Goal: Task Accomplishment & Management: Use online tool/utility

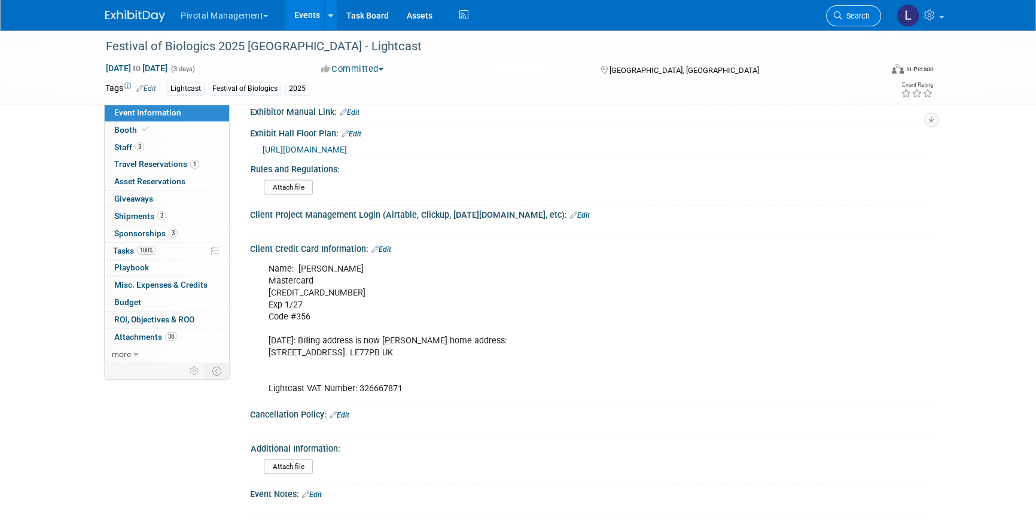
click at [852, 19] on span "Search" at bounding box center [857, 15] width 28 height 9
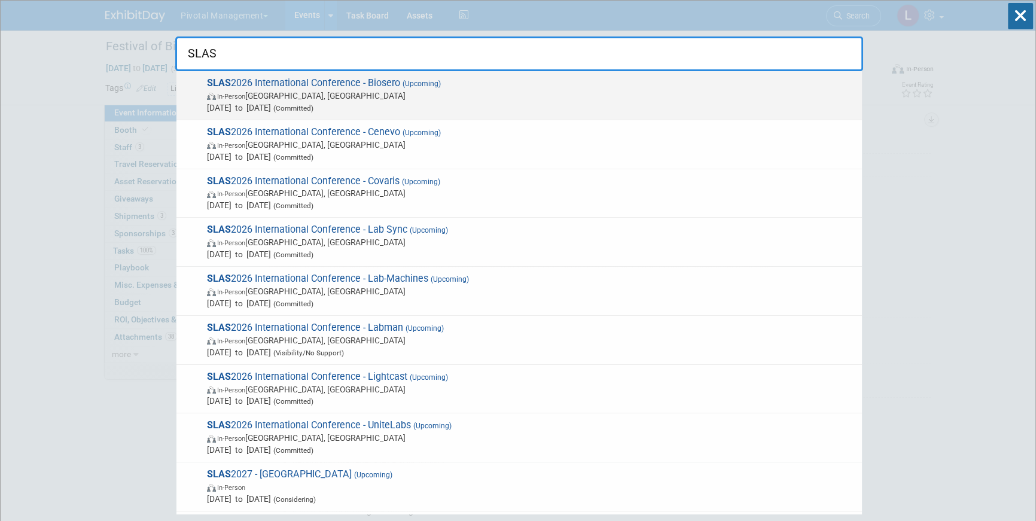
type input "SLAS"
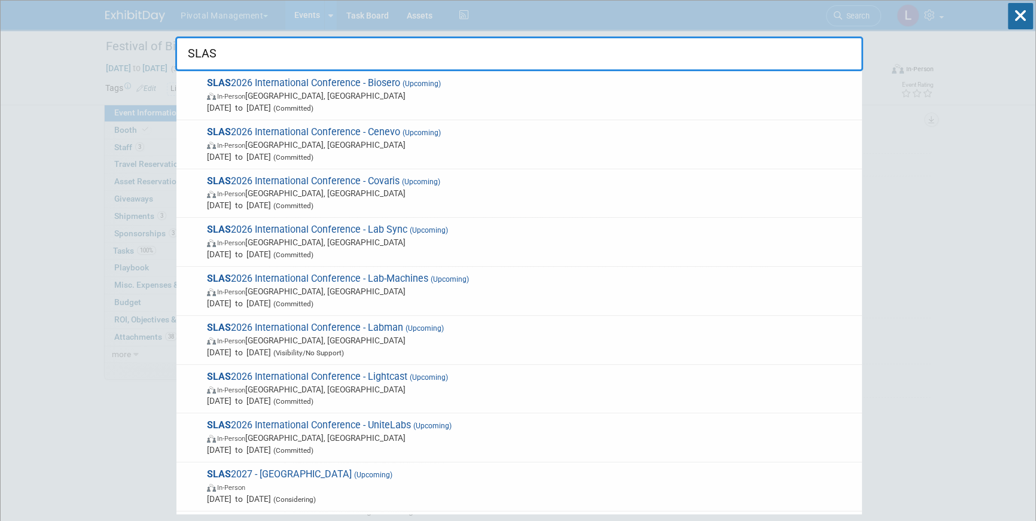
click at [409, 115] on div "SLAS 2026 International Conference - Biosero (Upcoming) In-Person Boston, MA Fe…" at bounding box center [520, 95] width 686 height 49
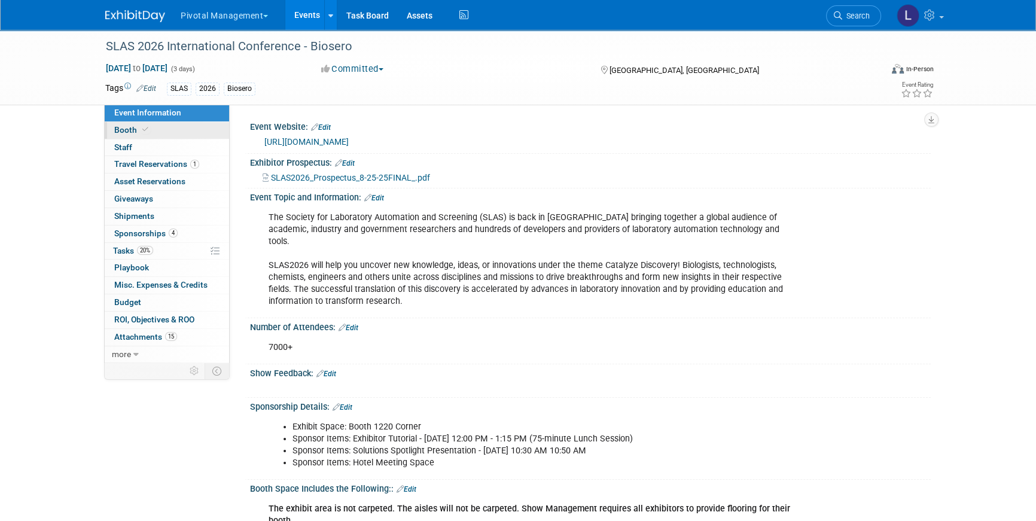
click at [129, 124] on link "Booth" at bounding box center [167, 130] width 124 height 17
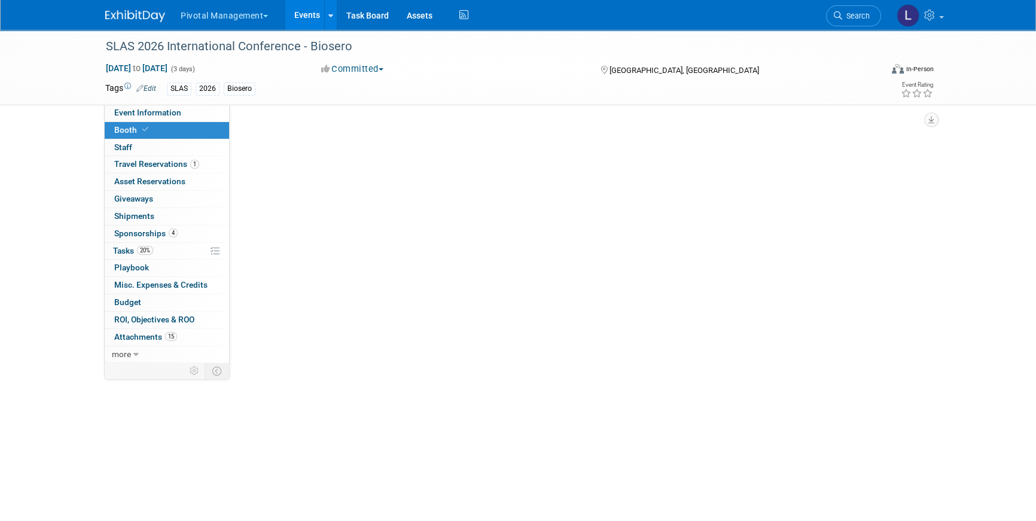
select select "Yes"
select select "No"
select select "Yes"
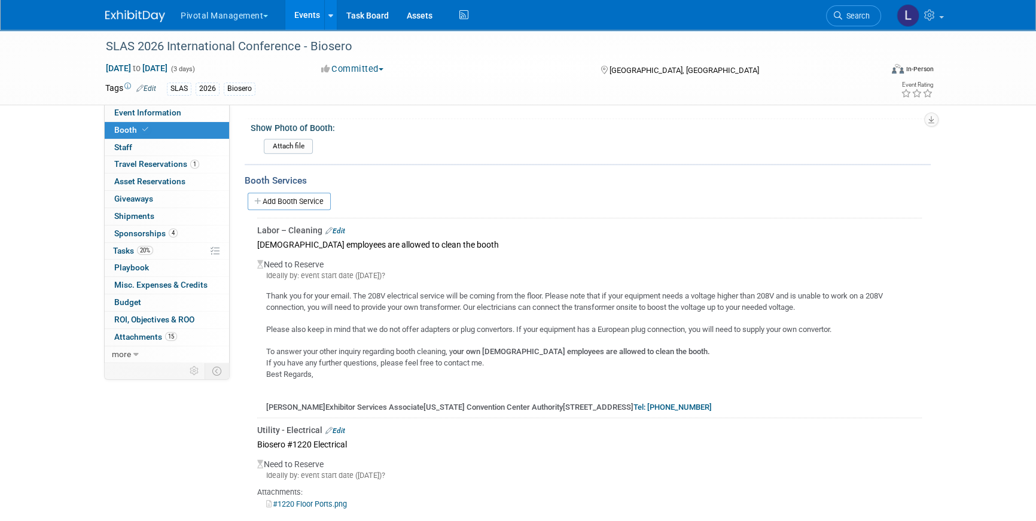
scroll to position [896, 0]
click at [287, 190] on link "Add Booth Service" at bounding box center [289, 198] width 83 height 17
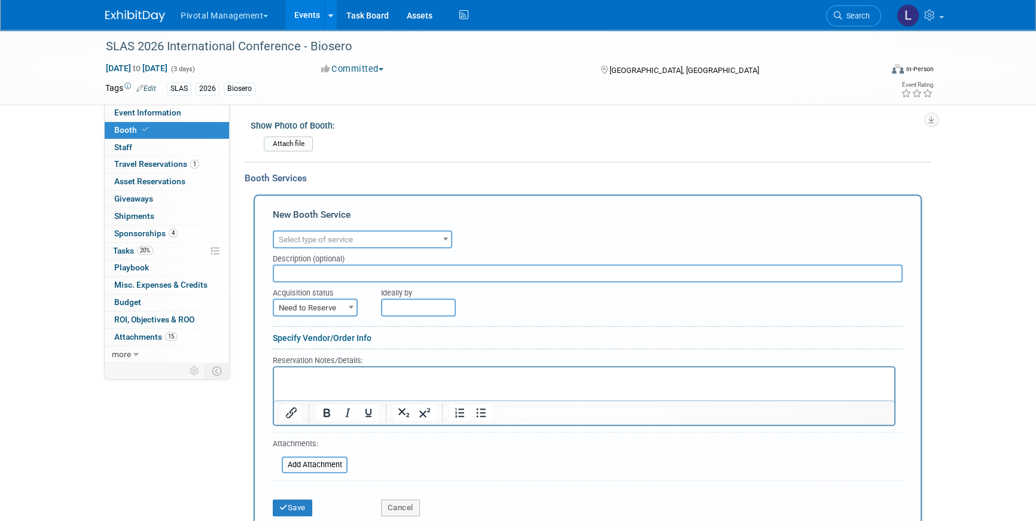
scroll to position [0, 0]
click at [451, 231] on span at bounding box center [446, 239] width 12 height 16
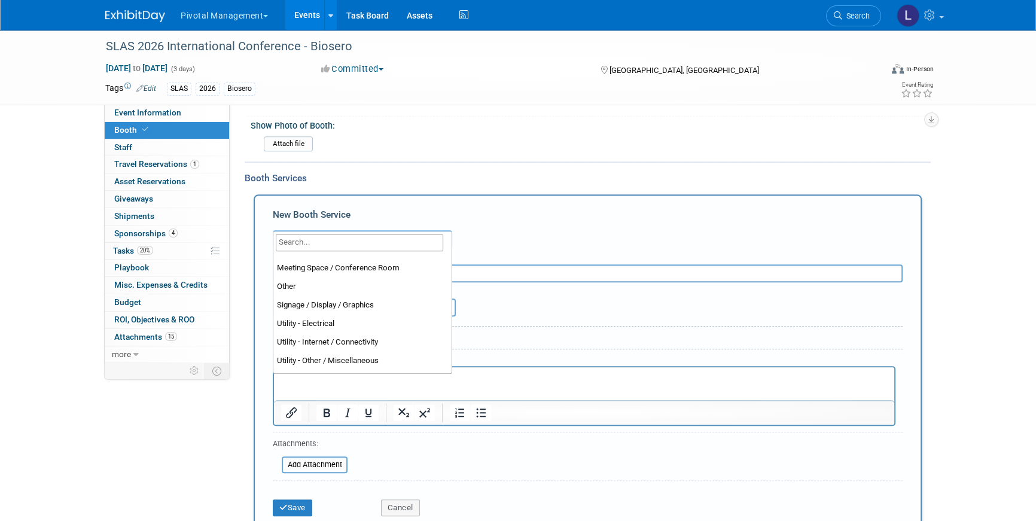
scroll to position [306, 0]
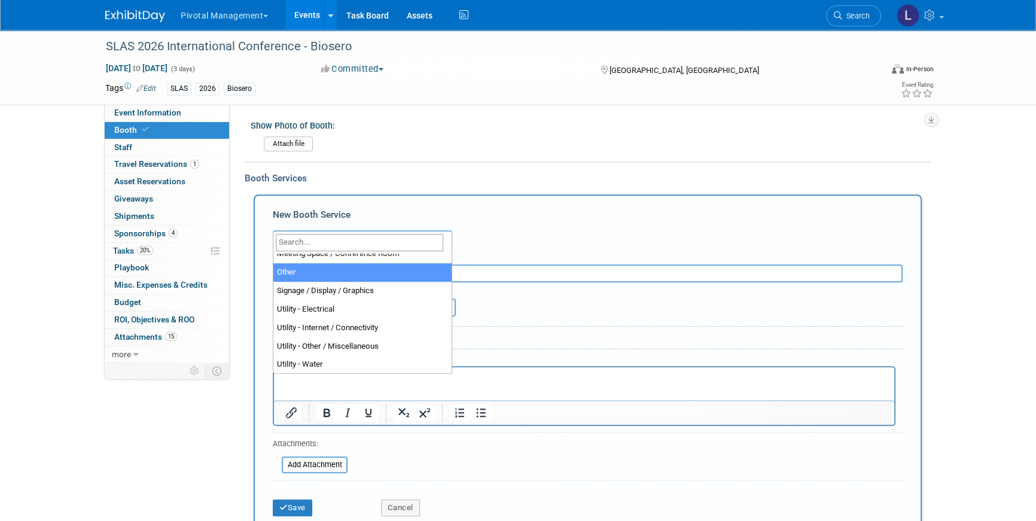
select select "1"
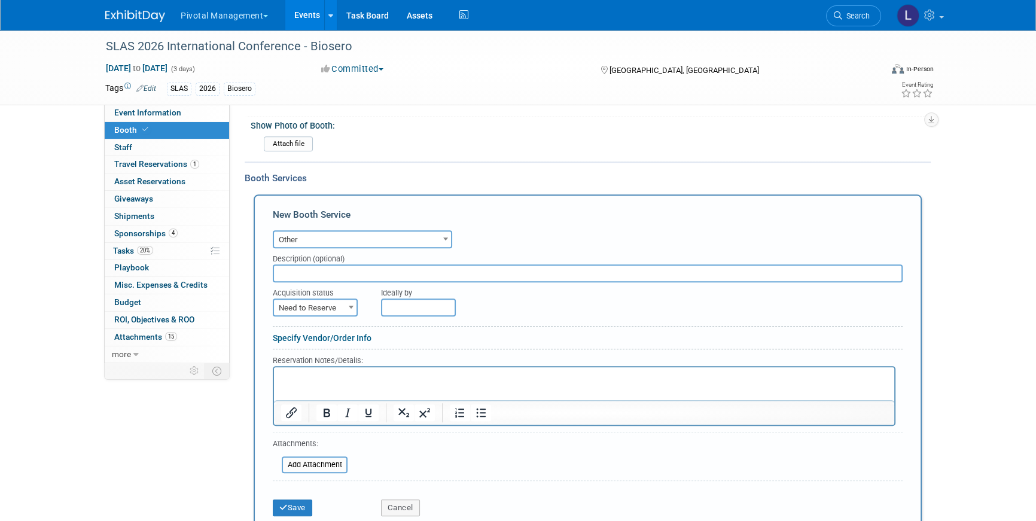
click at [361, 264] on input "text" at bounding box center [588, 273] width 630 height 18
type input "R"
type input "Custom Rental Exhibit and Design"
click at [321, 300] on span "Need to Reserve" at bounding box center [315, 308] width 83 height 17
select select "2"
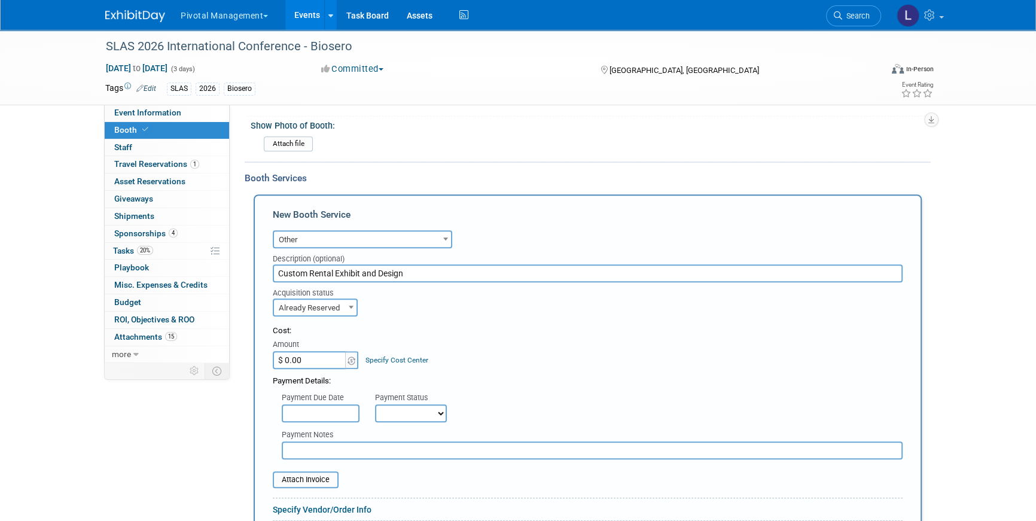
click at [312, 351] on input "$ 0.00" at bounding box center [310, 360] width 75 height 18
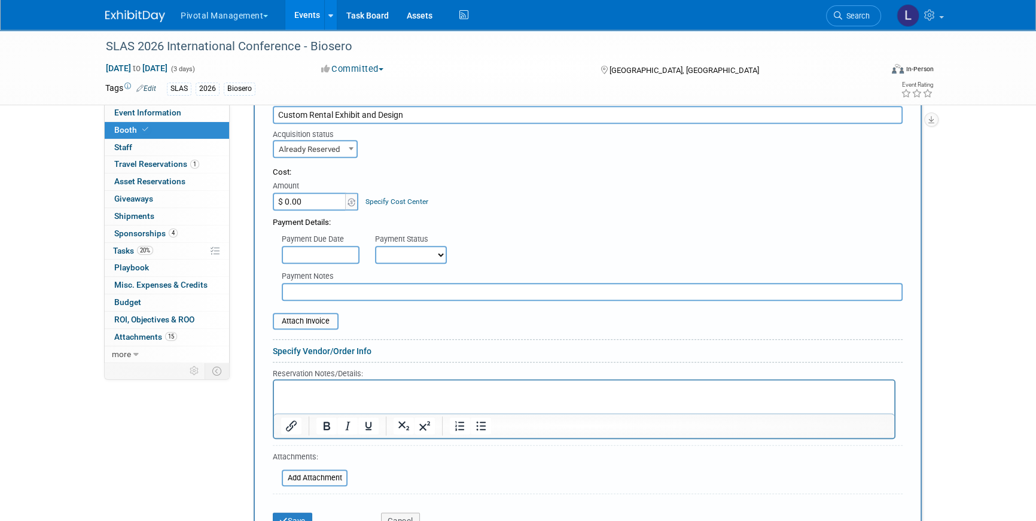
scroll to position [1057, 0]
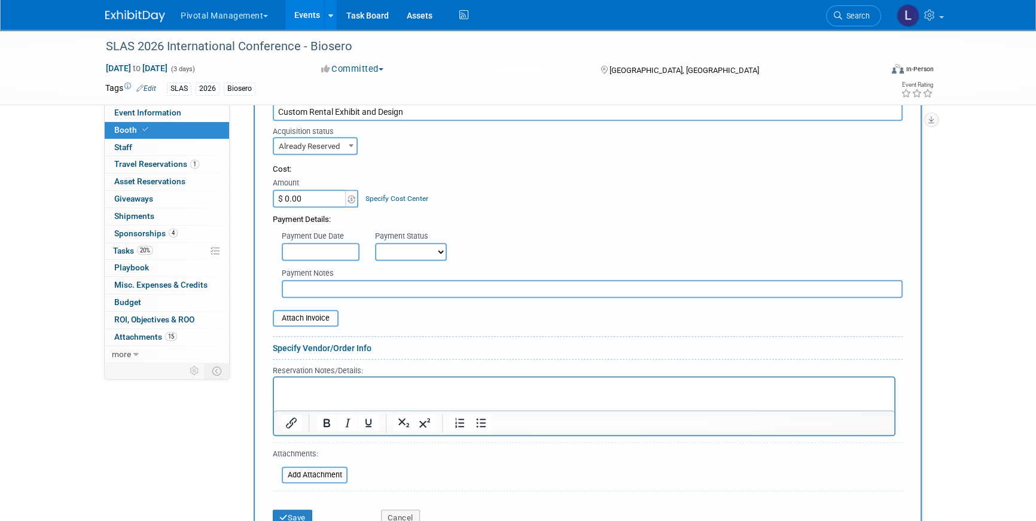
click at [326, 343] on link "Specify Vendor/Order Info" at bounding box center [322, 348] width 99 height 10
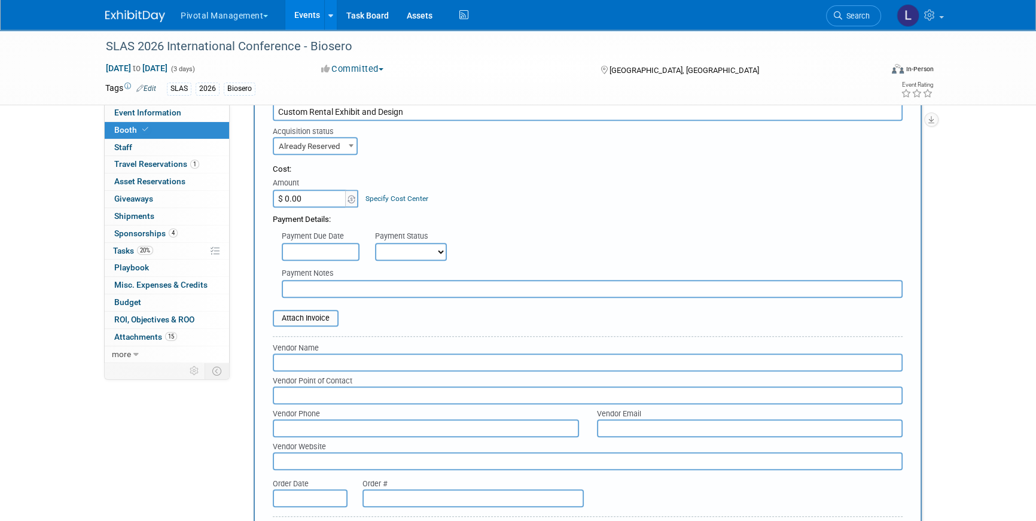
click at [315, 354] on input "text" at bounding box center [588, 363] width 630 height 18
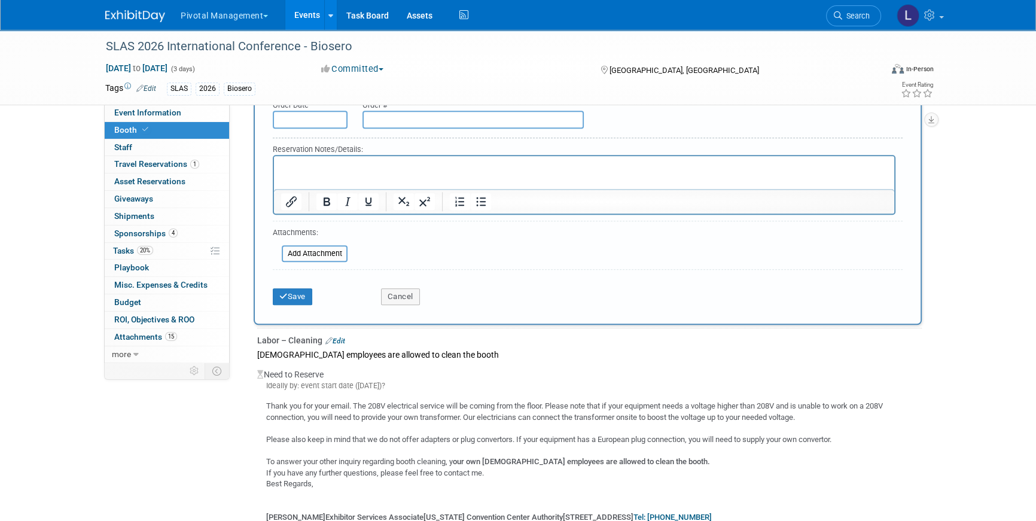
scroll to position [1447, 0]
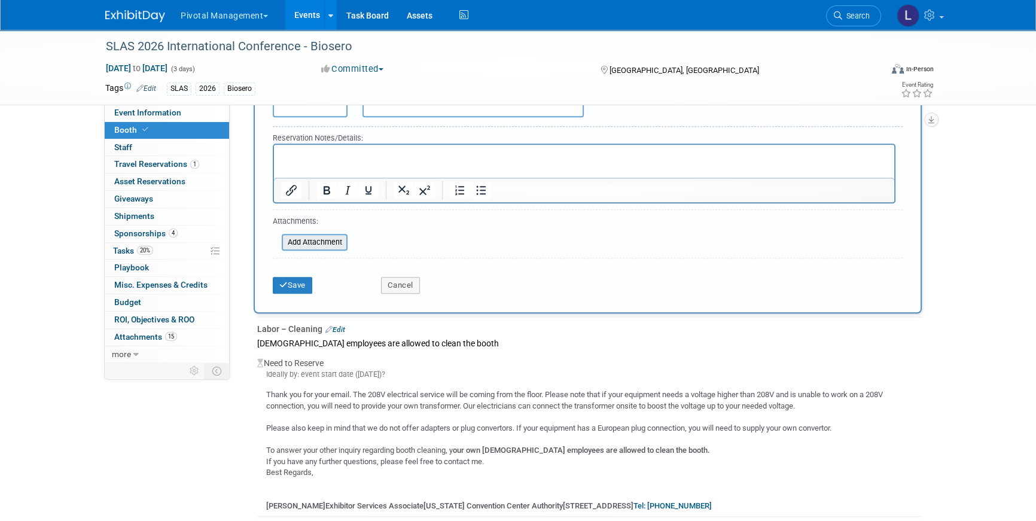
type input "Elevation3D"
click at [306, 235] on input "file" at bounding box center [275, 242] width 142 height 14
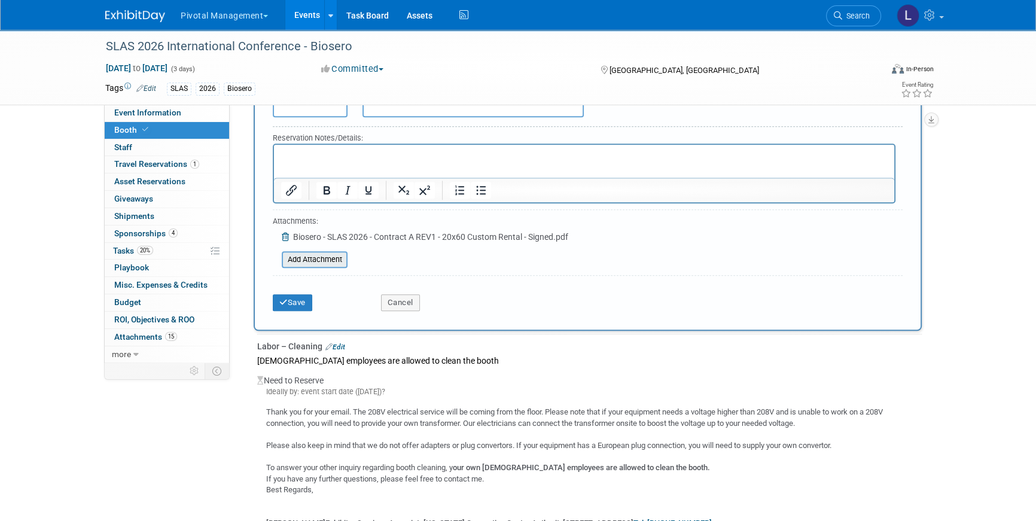
click at [312, 253] on input "file" at bounding box center [275, 260] width 142 height 14
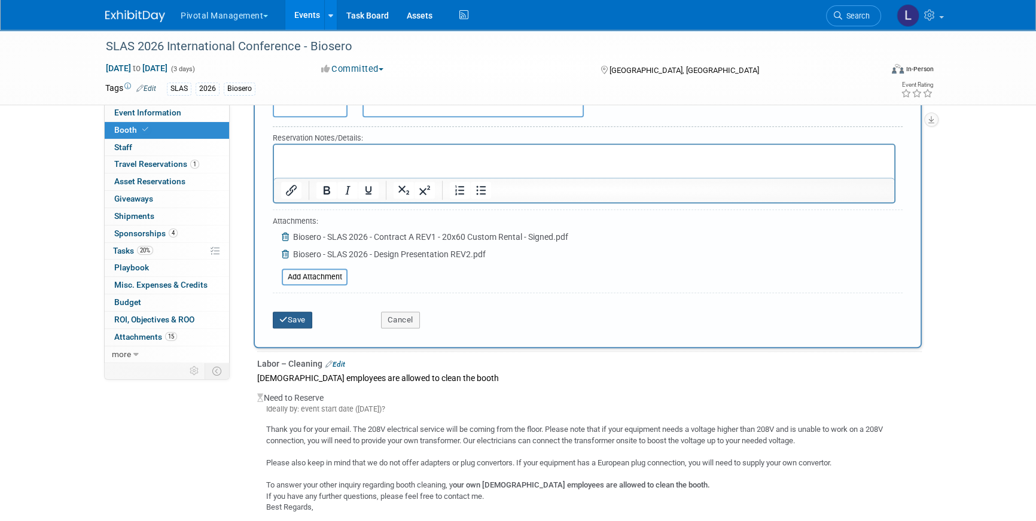
click at [308, 312] on button "Save" at bounding box center [292, 320] width 39 height 17
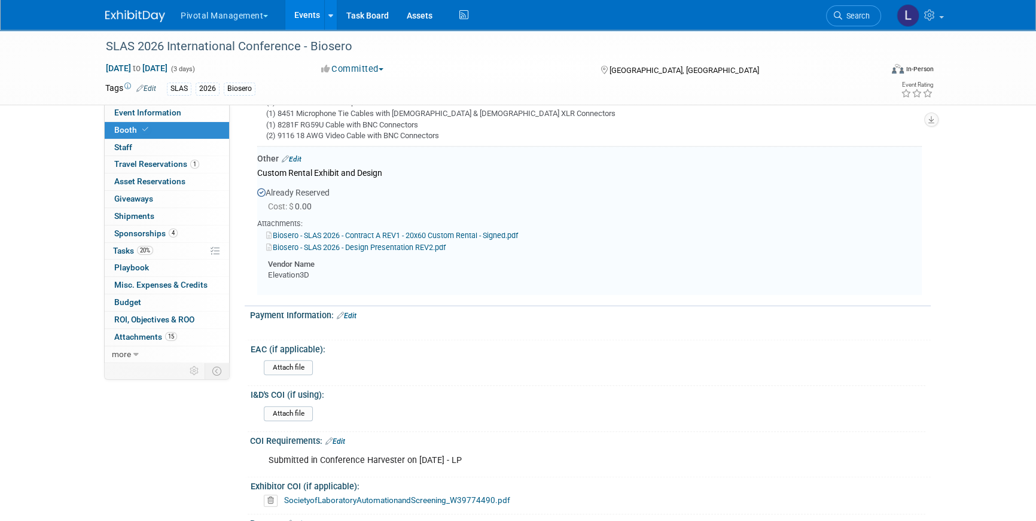
scroll to position [1496, 0]
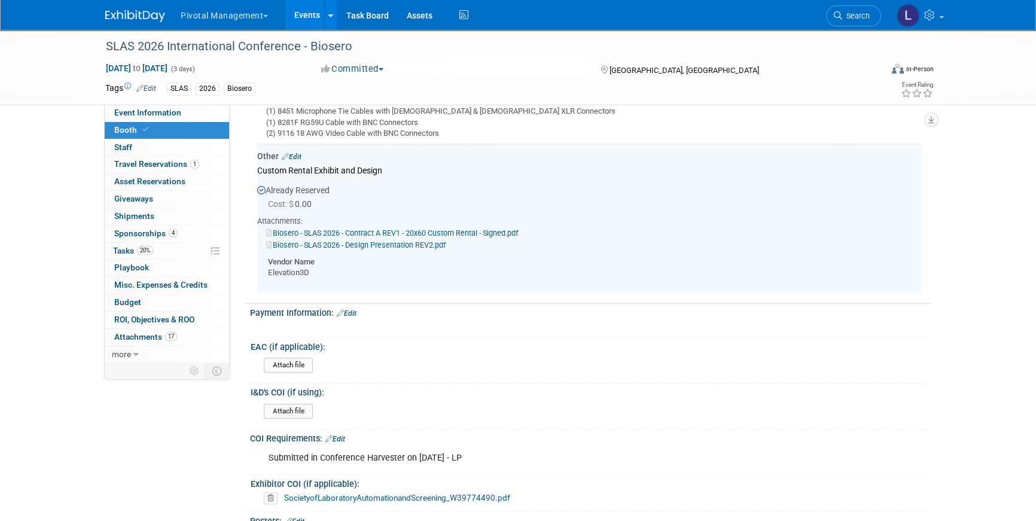
click at [392, 241] on link "Biosero - SLAS 2026 - Design Presentation REV2.pdf" at bounding box center [356, 245] width 180 height 9
